Goal: Task Accomplishment & Management: Use online tool/utility

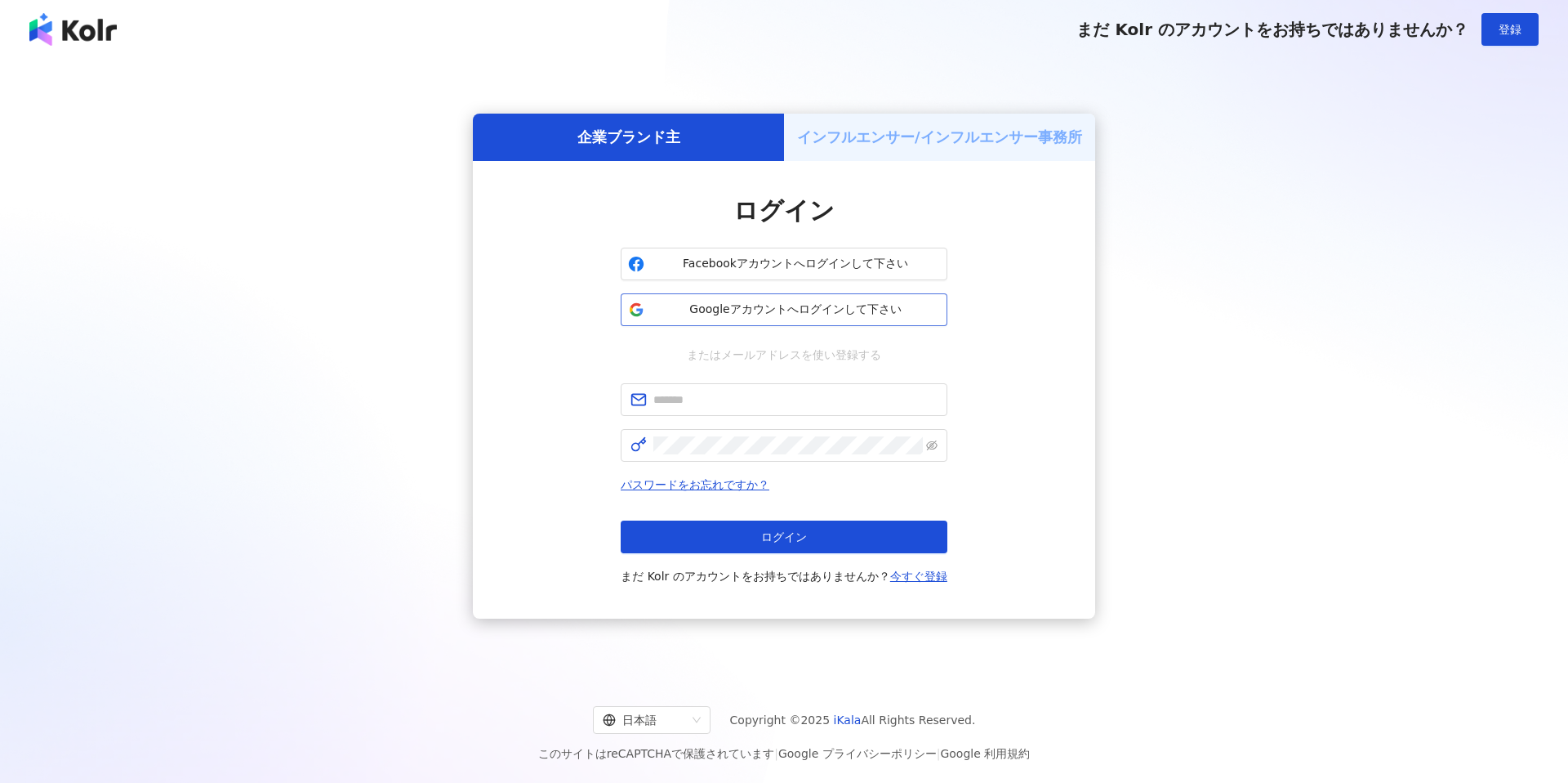
click at [731, 304] on span "Googleアカウントへログインして下さい" at bounding box center [795, 310] width 289 height 17
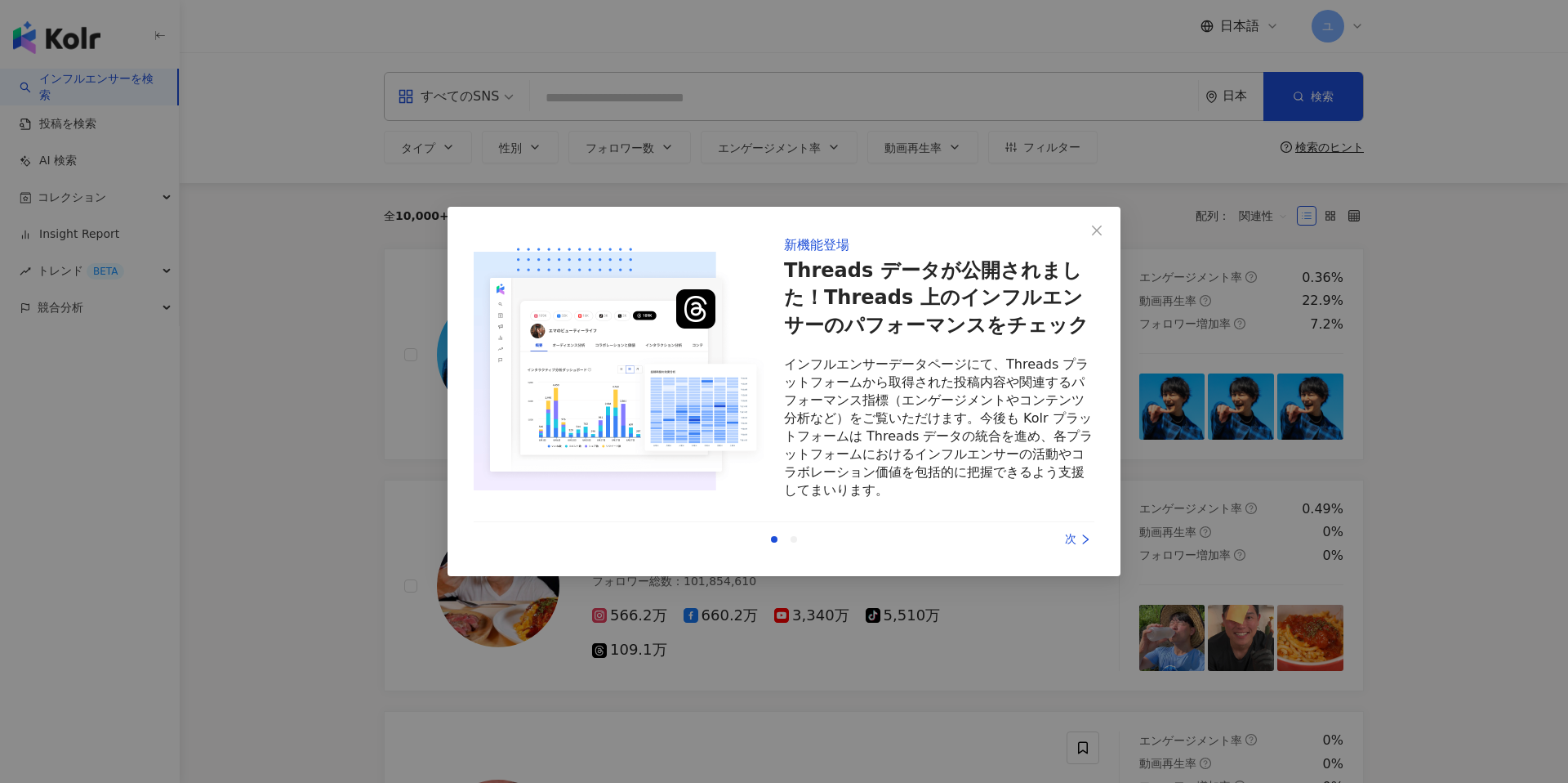
click at [1084, 544] on icon "right" at bounding box center [1085, 539] width 11 height 11
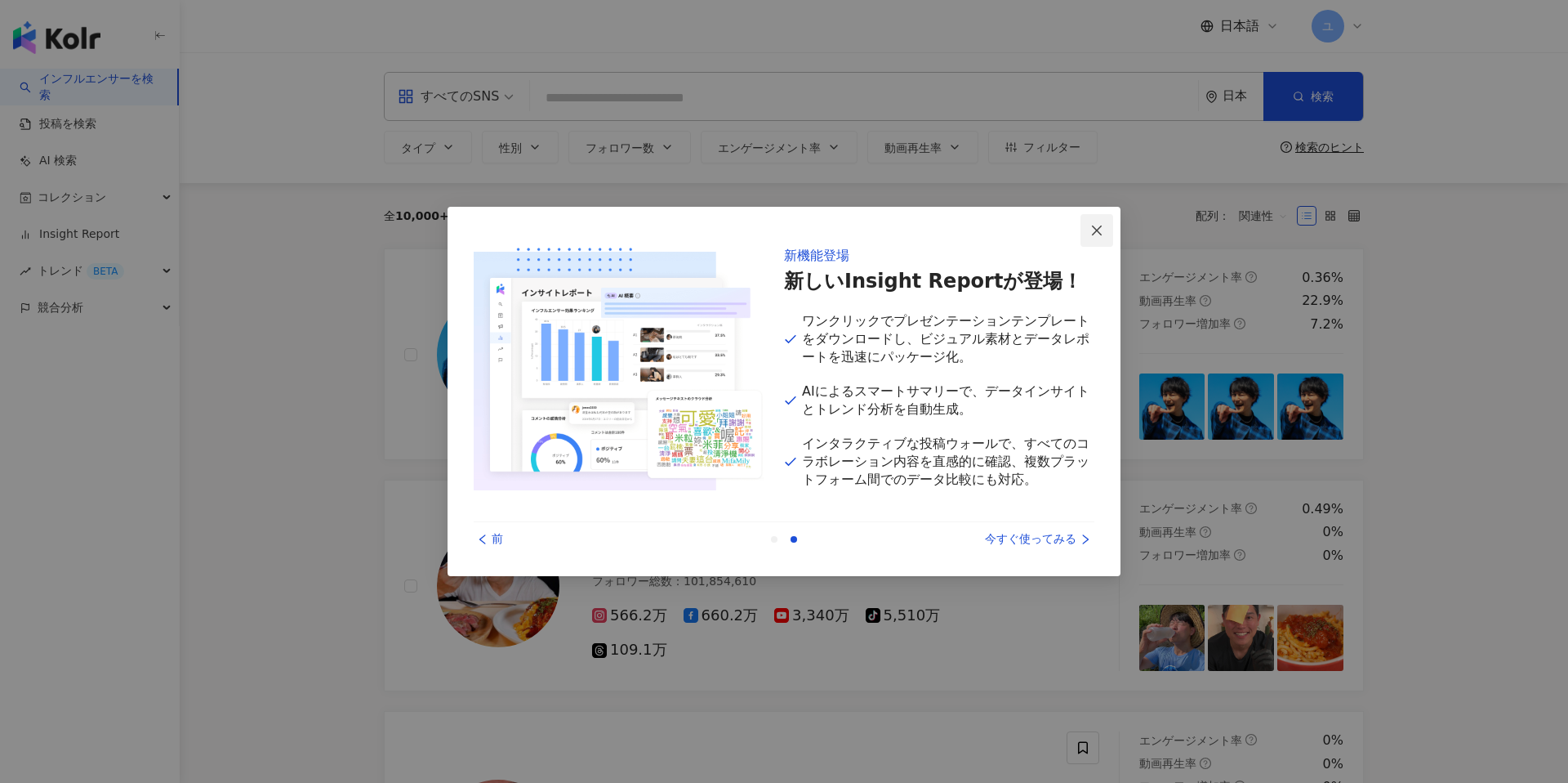
click at [1095, 239] on button "Close" at bounding box center [1097, 230] width 33 height 33
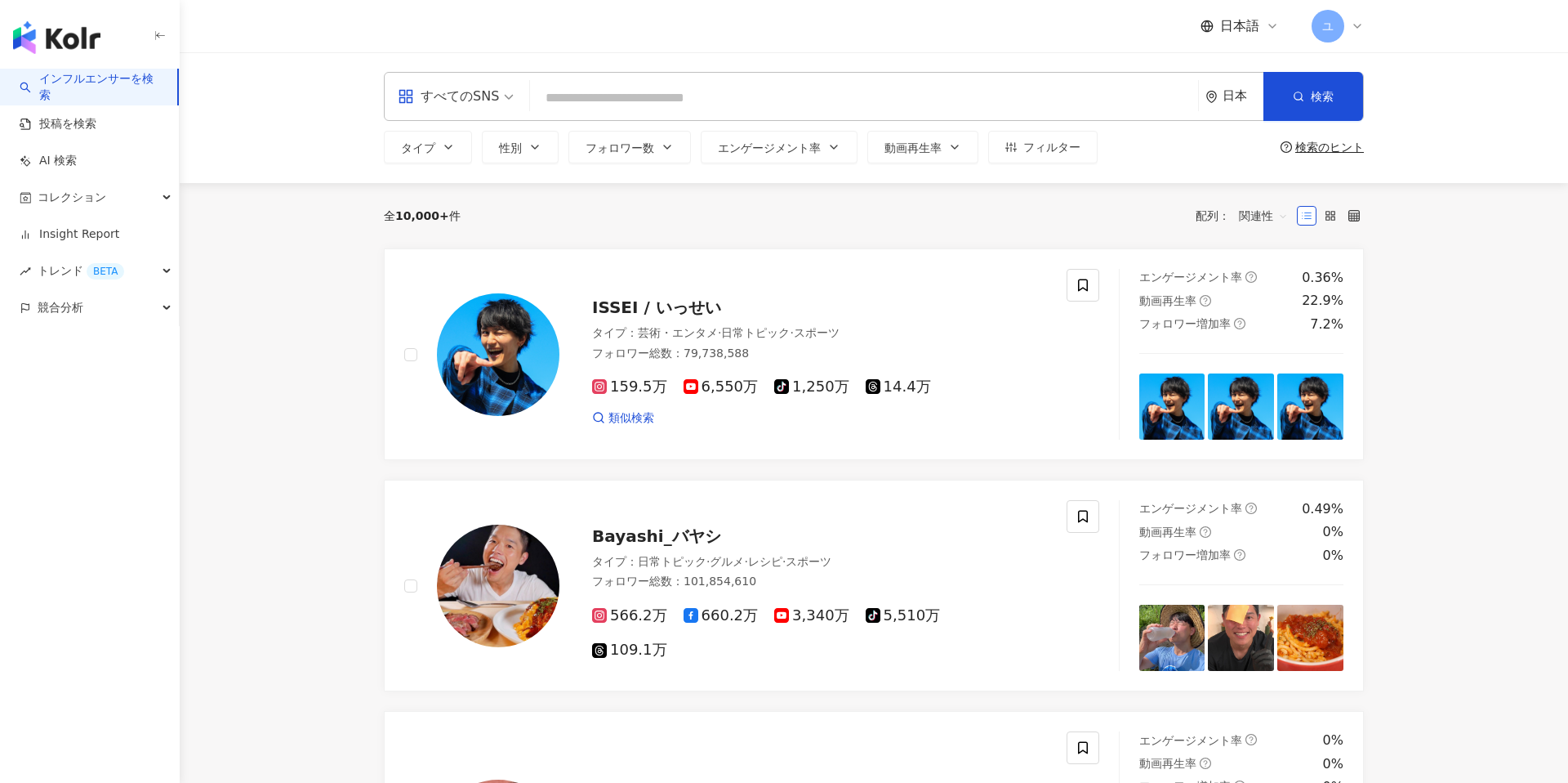
click at [760, 232] on div "全 10,000+ 件 配列： 関連性" at bounding box center [873, 215] width 980 height 65
click at [75, 167] on link "AI 検索" at bounding box center [48, 161] width 57 height 17
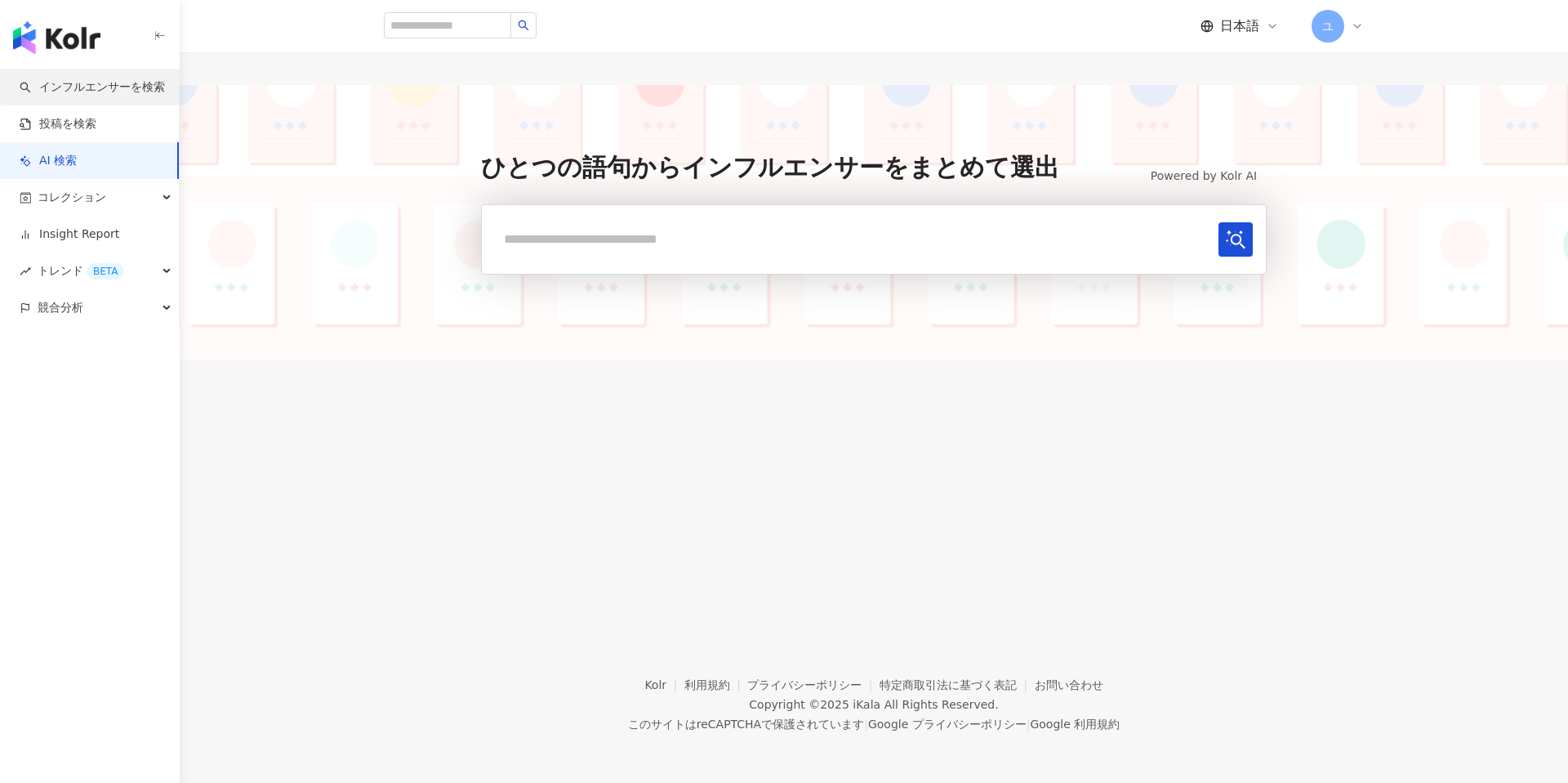
click at [70, 91] on link "インフルエンサーを検索" at bounding box center [92, 87] width 145 height 17
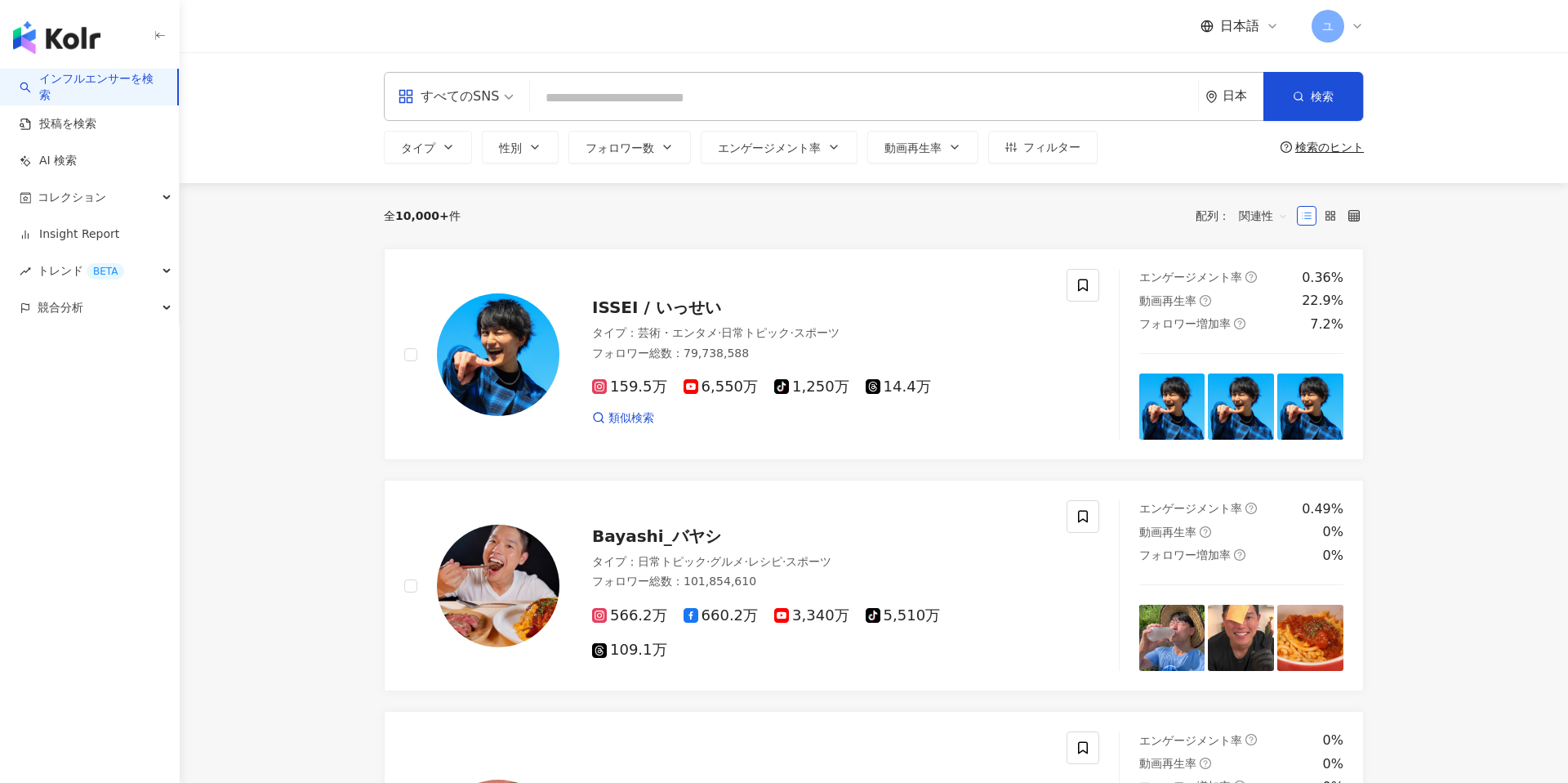
click at [1147, 97] on input "search" at bounding box center [864, 98] width 655 height 31
click at [1355, 214] on icon at bounding box center [1354, 216] width 11 height 11
